Goal: Use online tool/utility: Use online tool/utility

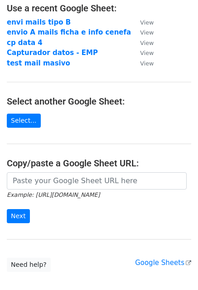
scroll to position [59, 0]
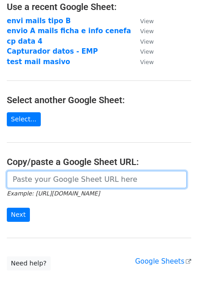
click at [74, 183] on input "url" at bounding box center [97, 179] width 180 height 17
paste input "[URL][DOMAIN_NAME]"
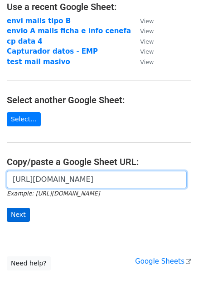
type input "https://docs.google.com/spreadsheets/d/1cRQiEyvbZlbHCbb3AFpZuLqXuKdYF7AYwIbR6Lu…"
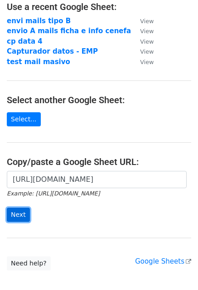
click at [22, 215] on input "Next" at bounding box center [18, 214] width 23 height 14
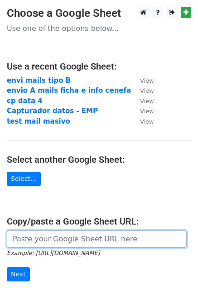
click at [64, 238] on input "url" at bounding box center [97, 238] width 180 height 17
paste input "[URL][DOMAIN_NAME]"
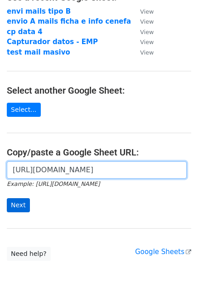
type input "[URL][DOMAIN_NAME]"
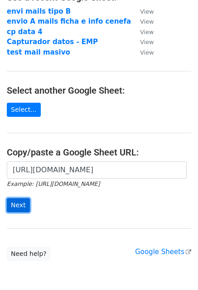
scroll to position [0, 0]
click at [24, 204] on input "Next" at bounding box center [18, 205] width 23 height 14
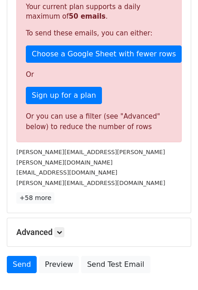
scroll to position [239, 0]
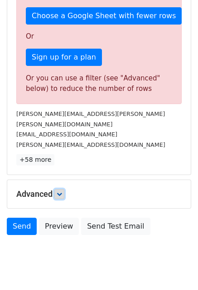
click at [62, 191] on icon at bounding box center [59, 193] width 5 height 5
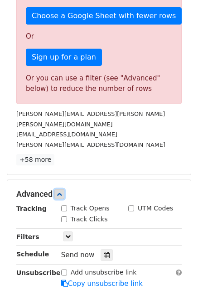
click at [62, 191] on icon at bounding box center [59, 193] width 5 height 5
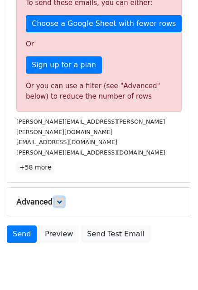
scroll to position [232, 0]
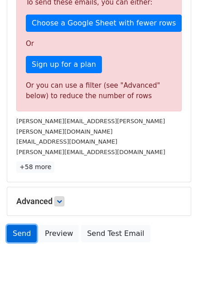
click at [22, 225] on link "Send" at bounding box center [22, 233] width 30 height 17
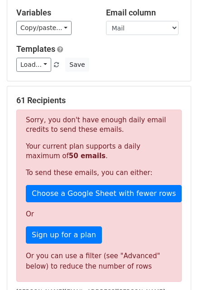
scroll to position [61, 0]
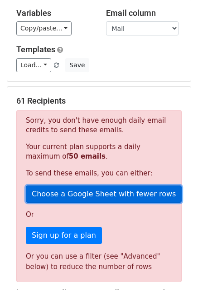
click at [77, 185] on link "Choose a Google Sheet with fewer rows" at bounding box center [104, 193] width 156 height 17
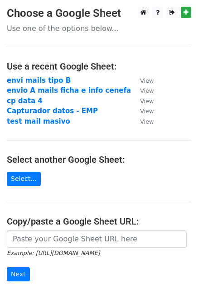
scroll to position [9, 0]
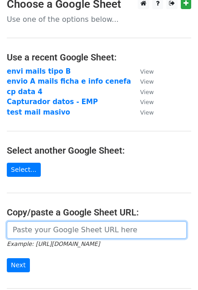
click at [73, 229] on input "url" at bounding box center [97, 229] width 180 height 17
paste input "[URL][DOMAIN_NAME]"
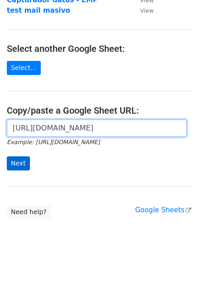
type input "[URL][DOMAIN_NAME]"
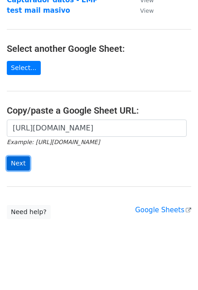
scroll to position [0, 0]
click at [14, 166] on input "Next" at bounding box center [18, 163] width 23 height 14
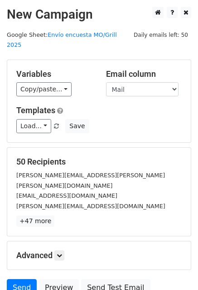
scroll to position [62, 0]
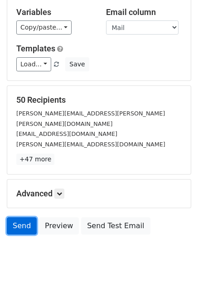
click at [27, 217] on link "Send" at bounding box center [22, 225] width 30 height 17
